Goal: Task Accomplishment & Management: Manage account settings

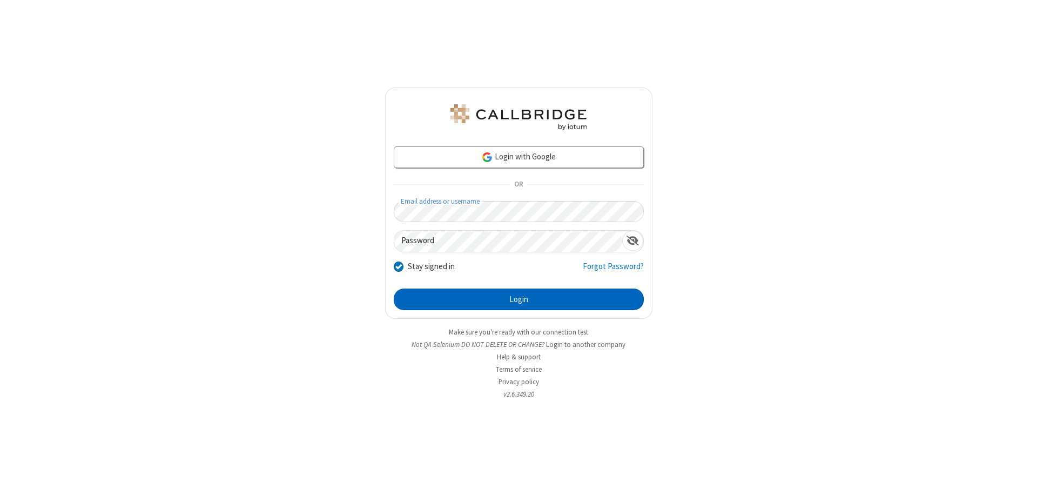
click at [519, 299] on button "Login" at bounding box center [519, 299] width 250 height 22
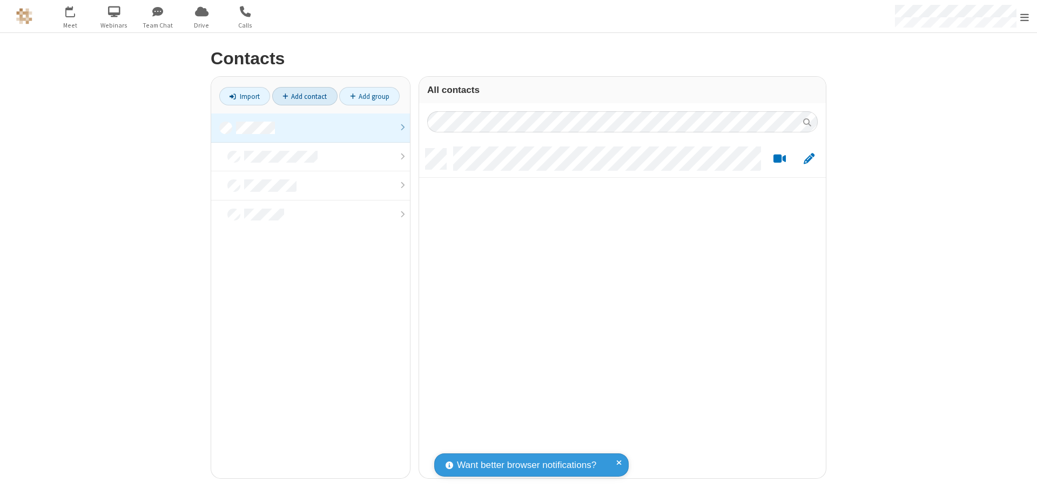
click at [305, 96] on link "Add contact" at bounding box center [304, 96] width 65 height 18
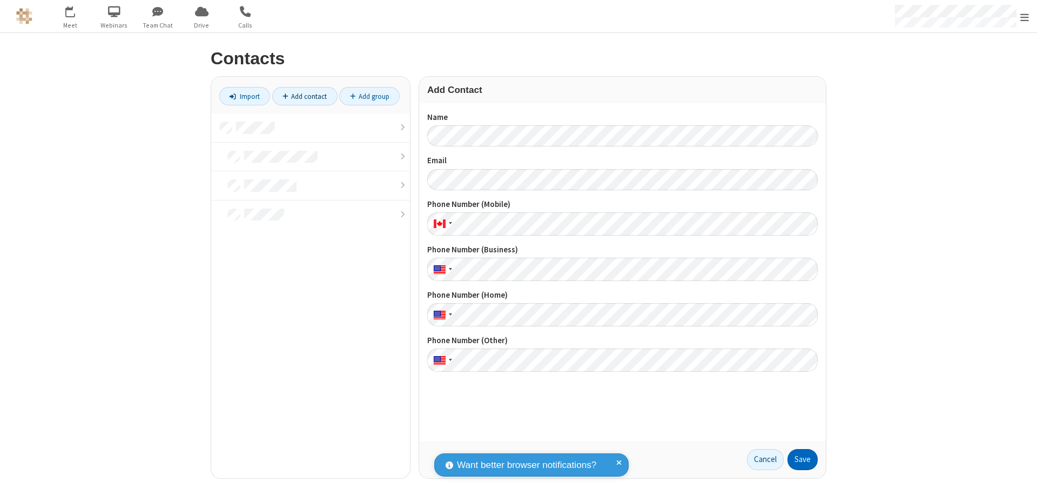
click at [803, 459] on button "Save" at bounding box center [802, 460] width 30 height 22
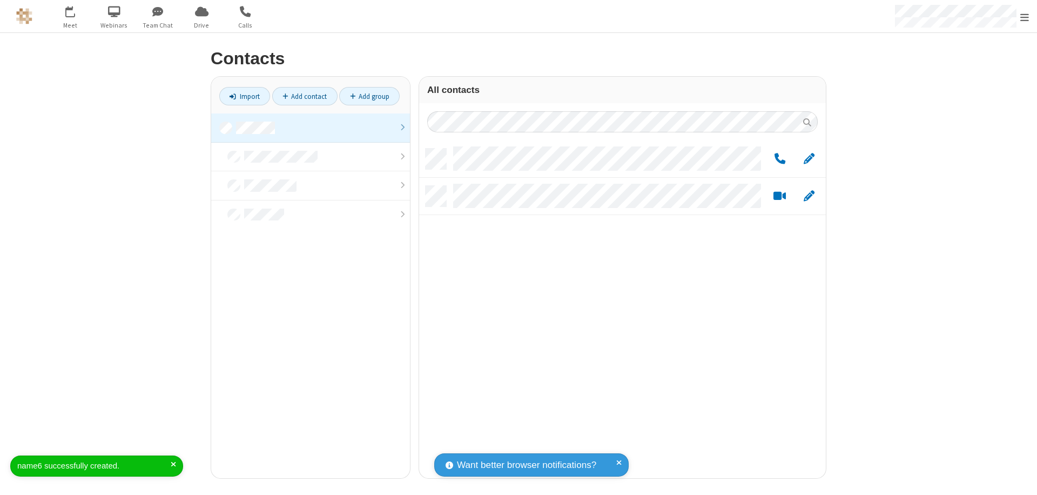
scroll to position [329, 399]
